Goal: Information Seeking & Learning: Learn about a topic

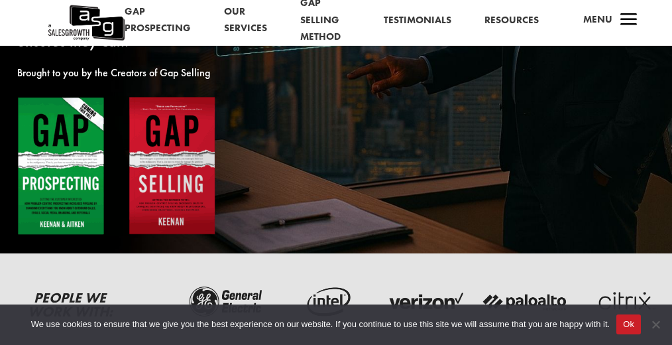
scroll to position [133, 0]
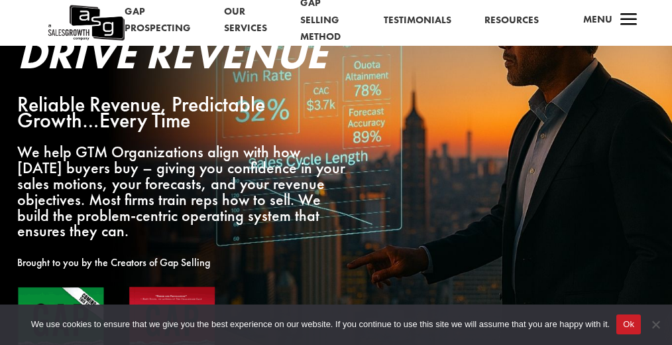
click at [227, 15] on link "Our Services" at bounding box center [245, 20] width 43 height 34
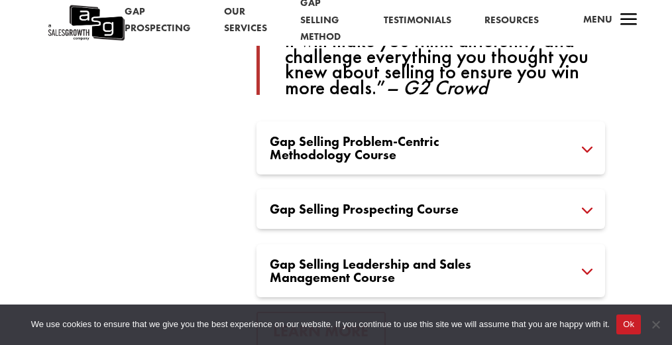
scroll to position [1193, 0]
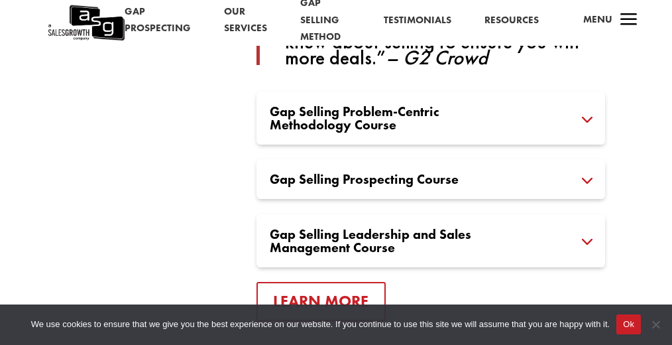
click at [573, 159] on div "Gap Selling Prospecting Course Gap Selling Prospecting Course is a continuation…" at bounding box center [431, 179] width 349 height 40
click at [592, 172] on h3 "Gap Selling Prospecting Course" at bounding box center [431, 178] width 322 height 13
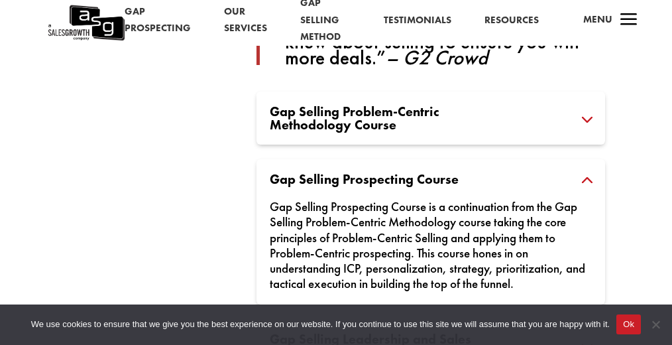
click at [592, 172] on h3 "Gap Selling Prospecting Course" at bounding box center [431, 178] width 322 height 13
click at [591, 172] on h3 "Gap Selling Prospecting Course" at bounding box center [431, 178] width 322 height 13
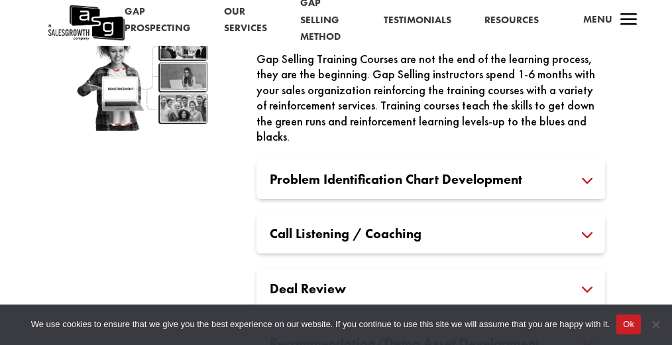
scroll to position [2121, 0]
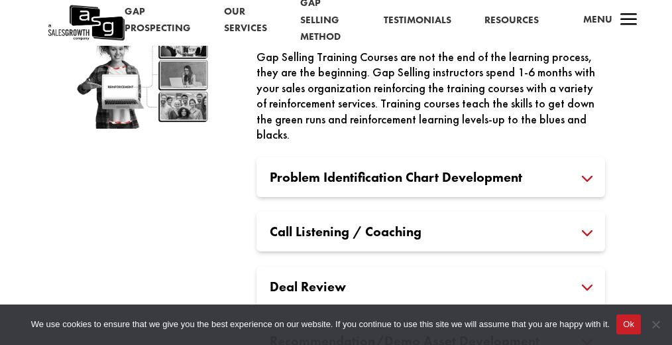
click at [583, 225] on h3 "Call Listening / Coaching" at bounding box center [431, 231] width 322 height 13
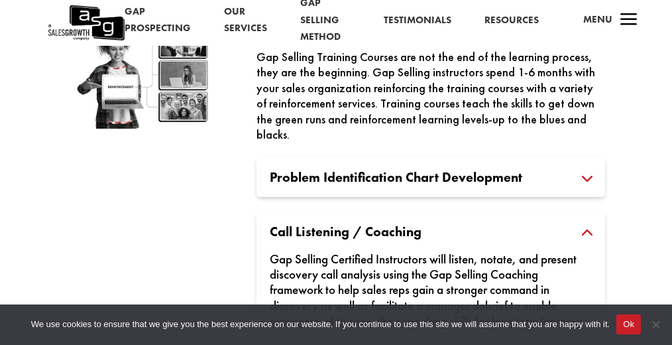
click at [583, 225] on h3 "Call Listening / Coaching" at bounding box center [431, 231] width 322 height 13
click at [585, 225] on h3 "Call Listening / Coaching" at bounding box center [431, 231] width 322 height 13
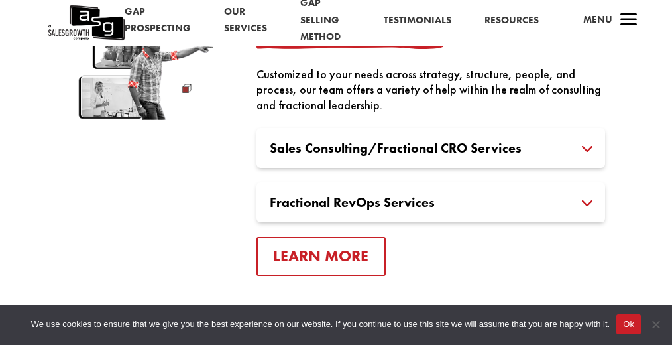
scroll to position [2718, 0]
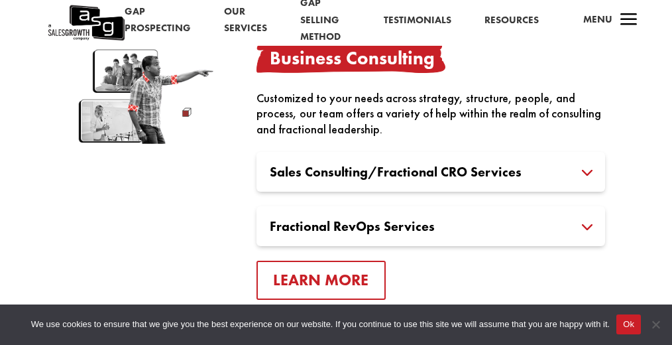
click at [582, 165] on h3 "Sales Consulting/Fractional CRO Services" at bounding box center [431, 171] width 322 height 13
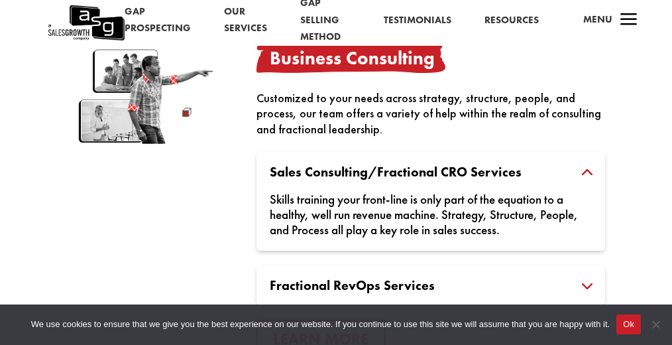
click at [585, 278] on h3 "Fractional RevOps Services" at bounding box center [431, 284] width 322 height 13
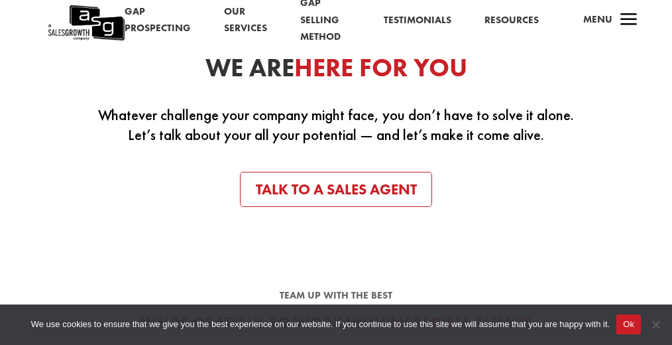
scroll to position [3248, 0]
